Goal: Transaction & Acquisition: Book appointment/travel/reservation

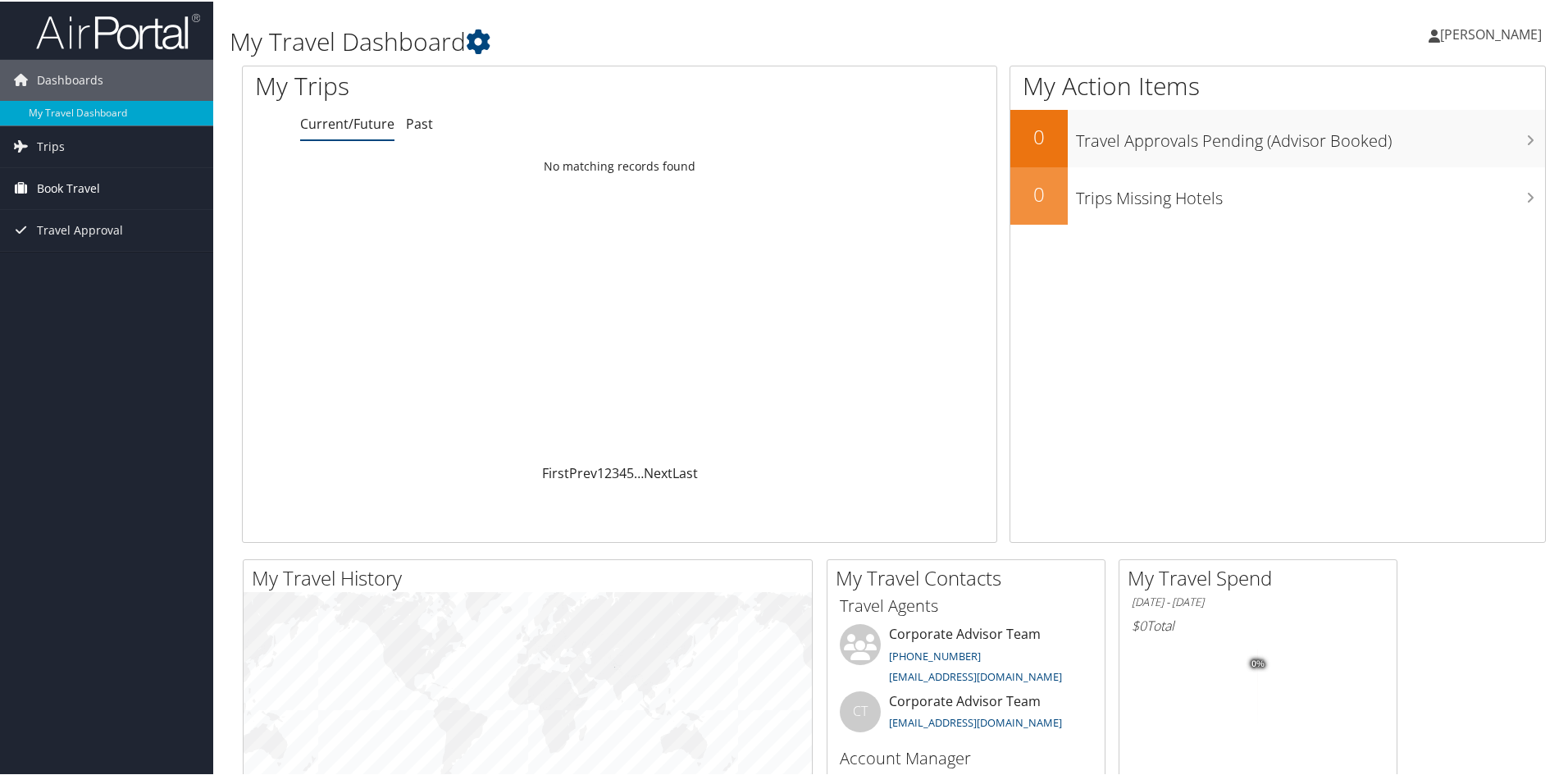
click at [68, 182] on span "Book Travel" at bounding box center [68, 187] width 63 height 41
click at [80, 265] on link "Book/Manage Online Trips" at bounding box center [106, 268] width 213 height 25
